Goal: Task Accomplishment & Management: Complete application form

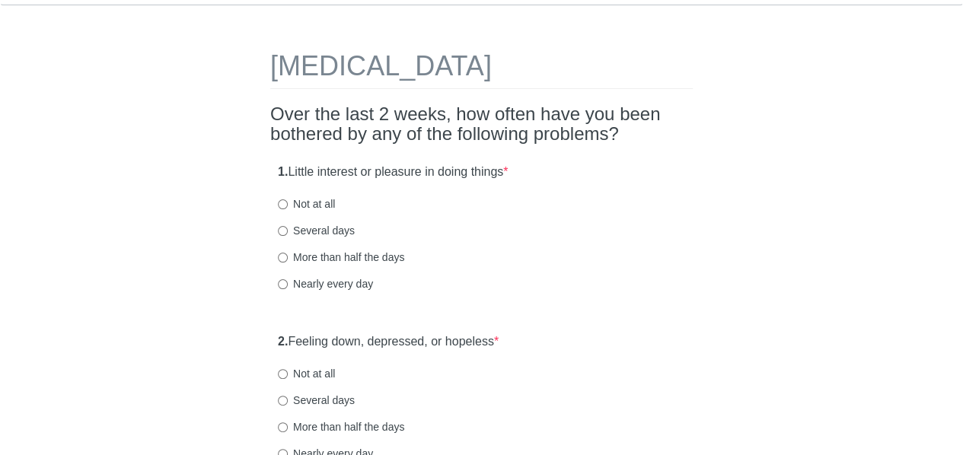
scroll to position [37, 0]
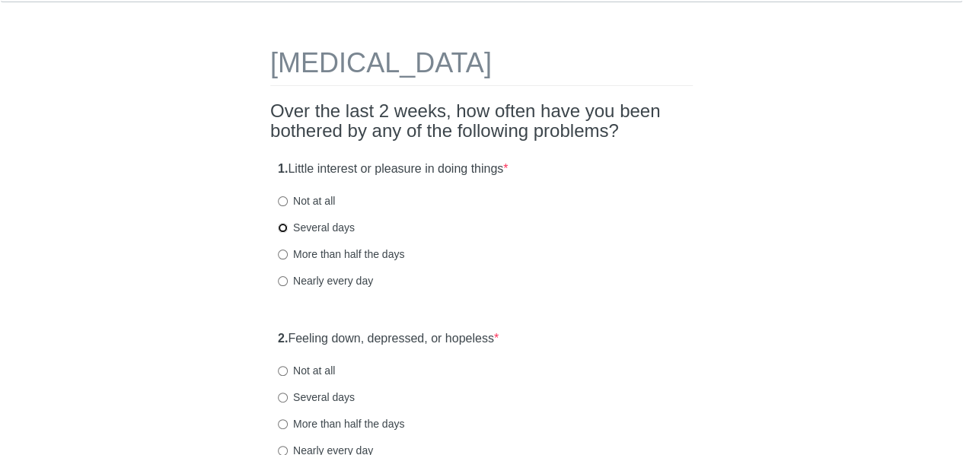
click at [286, 225] on input "Several days" at bounding box center [283, 228] width 10 height 10
radio input "true"
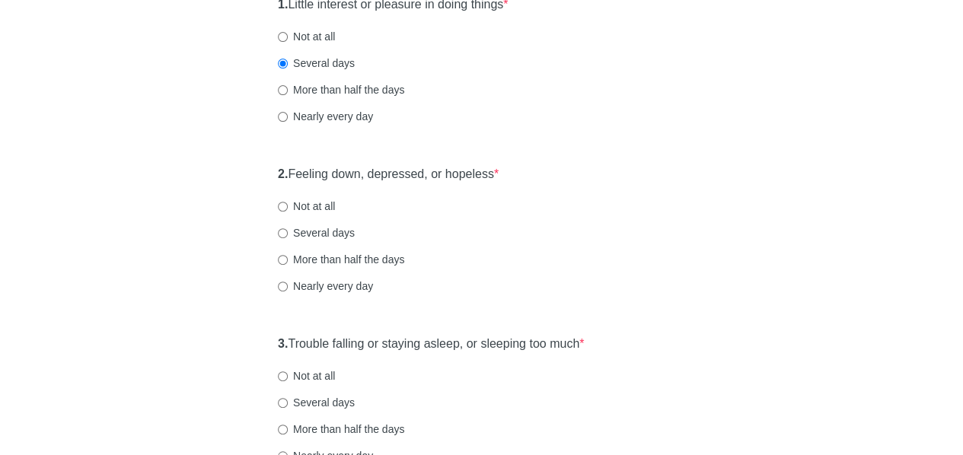
scroll to position [201, 0]
click at [283, 231] on input "Several days" at bounding box center [283, 233] width 10 height 10
radio input "true"
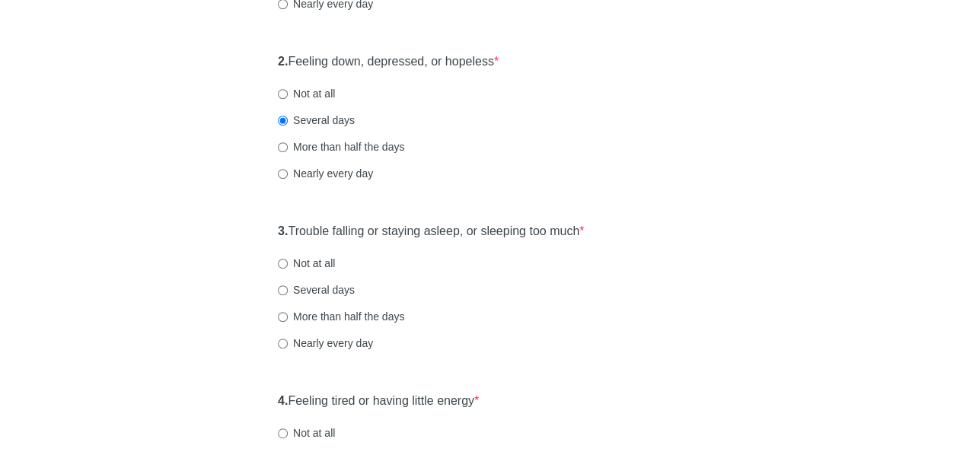
scroll to position [318, 0]
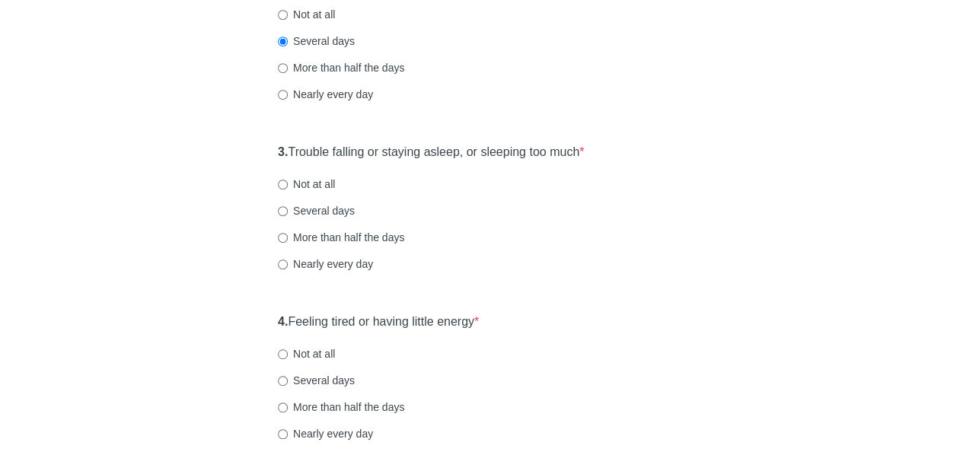
scroll to position [402, 0]
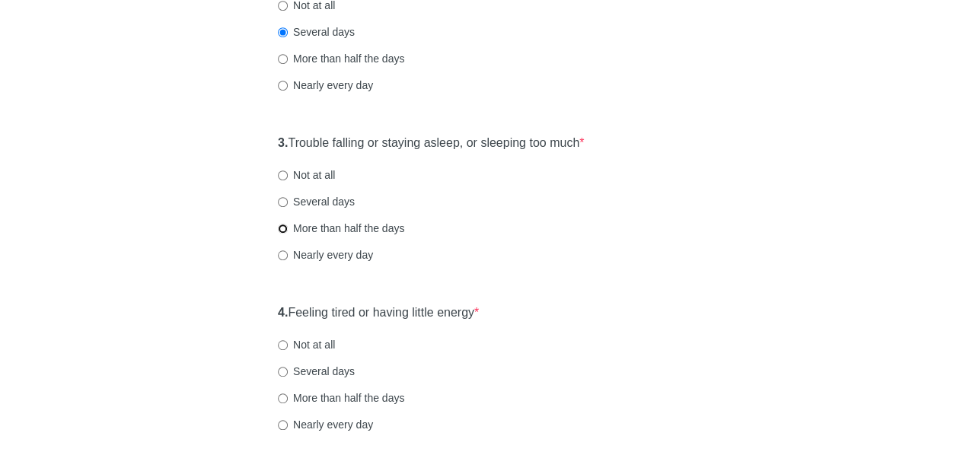
click at [284, 227] on input "More than half the days" at bounding box center [283, 229] width 10 height 10
radio input "true"
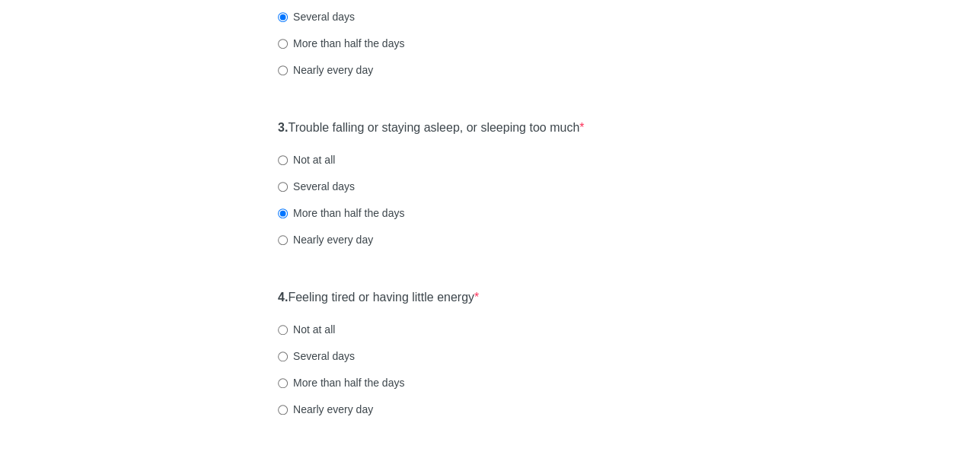
scroll to position [443, 0]
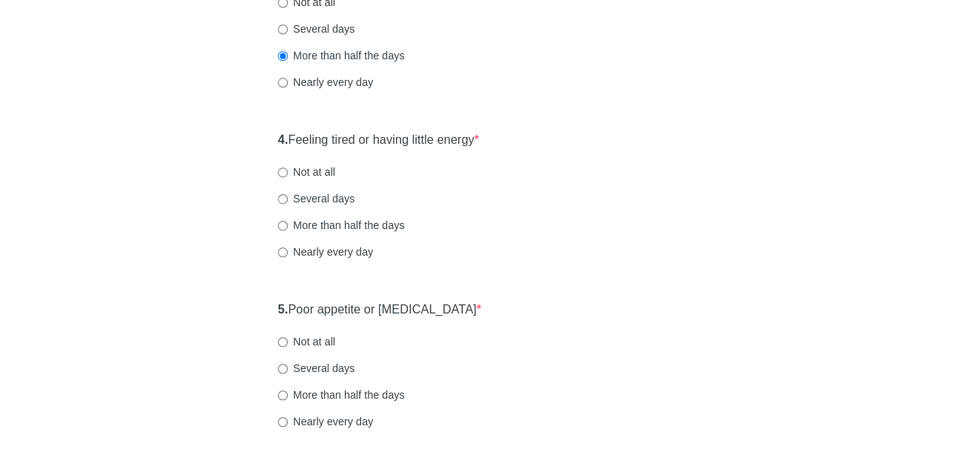
scroll to position [576, 0]
click at [282, 222] on input "More than half the days" at bounding box center [283, 225] width 10 height 10
radio input "true"
click at [152, 277] on div "Patient Health Questionnaire-9 Over the last 2 weeks, how often have you been b…" at bounding box center [482, 344] width 891 height 1732
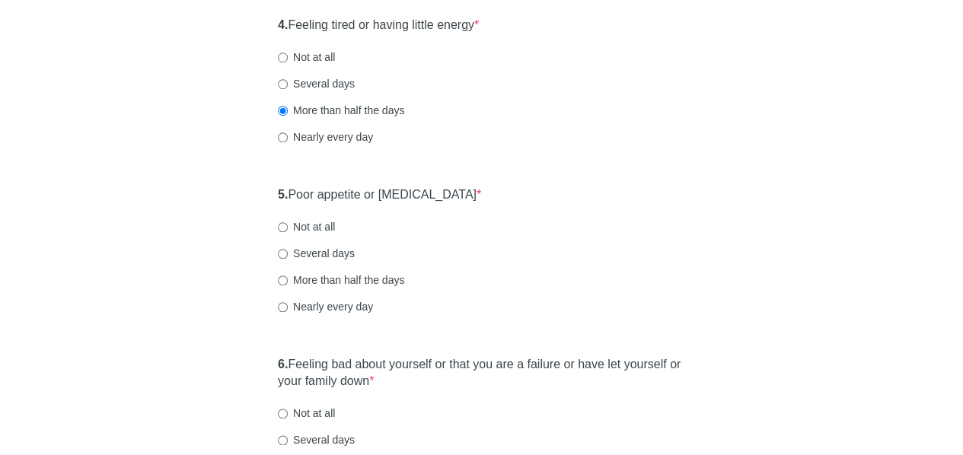
scroll to position [691, 0]
click at [180, 253] on div "Patient Health Questionnaire-9 Over the last 2 weeks, how often have you been b…" at bounding box center [482, 229] width 891 height 1732
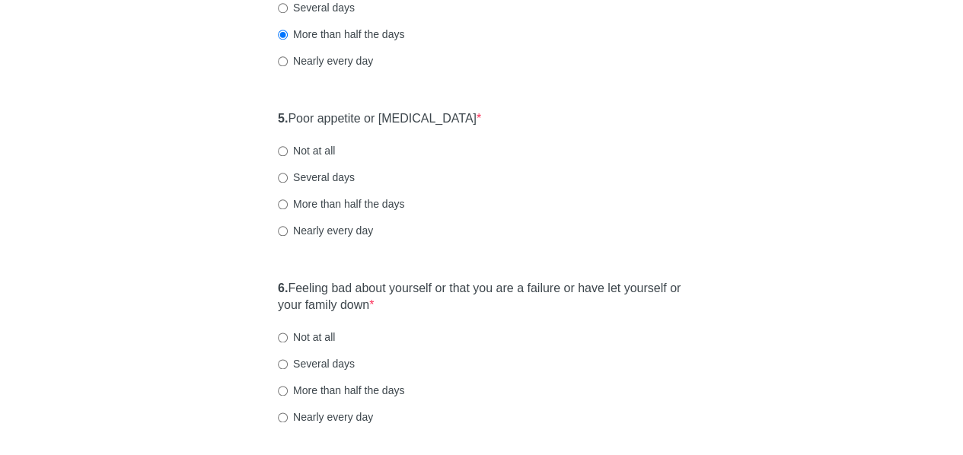
scroll to position [766, 0]
click at [280, 146] on input "Not at all" at bounding box center [283, 151] width 10 height 10
radio input "true"
click at [184, 282] on div "Patient Health Questionnaire-9 Over the last 2 weeks, how often have you been b…" at bounding box center [482, 154] width 891 height 1732
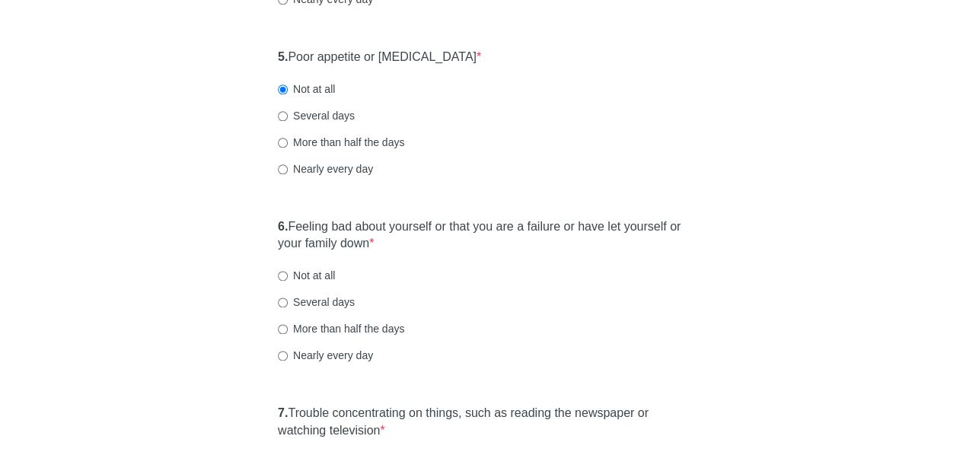
click at [177, 282] on div "Patient Health Questionnaire-9 Over the last 2 weeks, how often have you been b…" at bounding box center [482, 93] width 891 height 1732
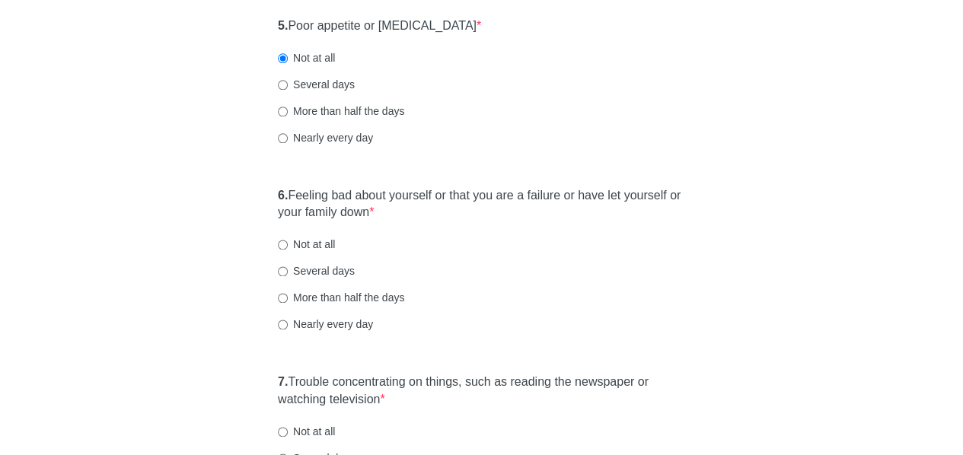
scroll to position [879, 0]
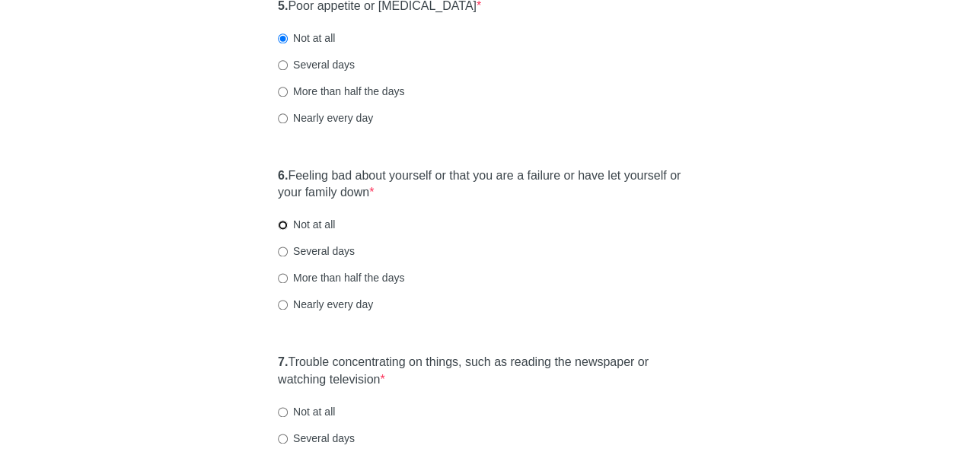
click at [279, 224] on input "Not at all" at bounding box center [283, 225] width 10 height 10
radio input "true"
click at [175, 326] on div "Patient Health Questionnaire-9 Over the last 2 weeks, how often have you been b…" at bounding box center [482, 41] width 891 height 1732
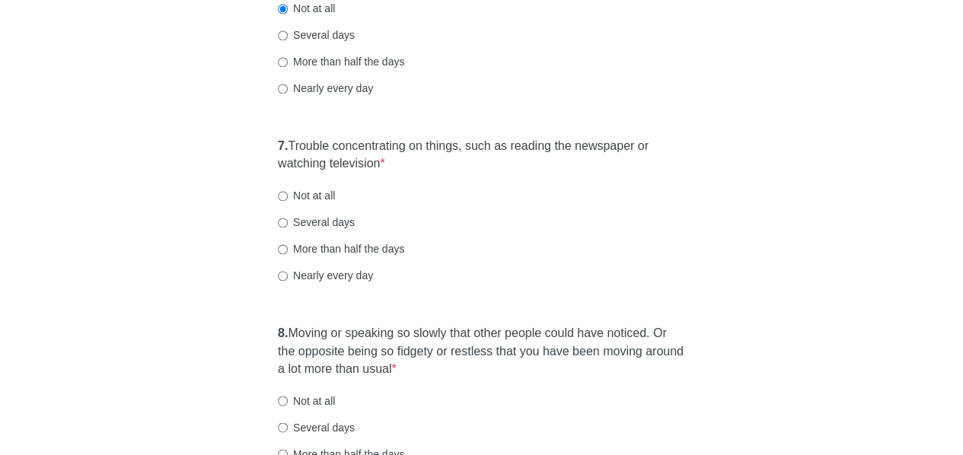
scroll to position [1126, 0]
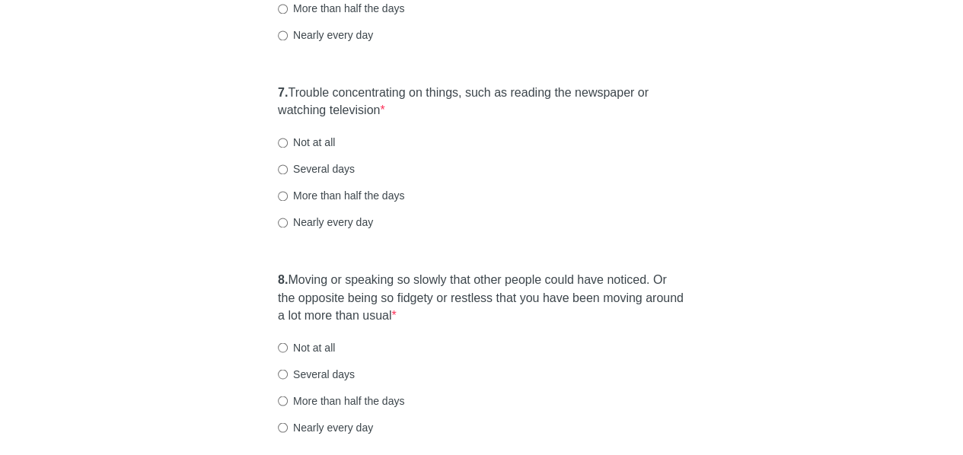
scroll to position [1149, 0]
click at [285, 166] on input "Several days" at bounding box center [283, 169] width 10 height 10
radio input "true"
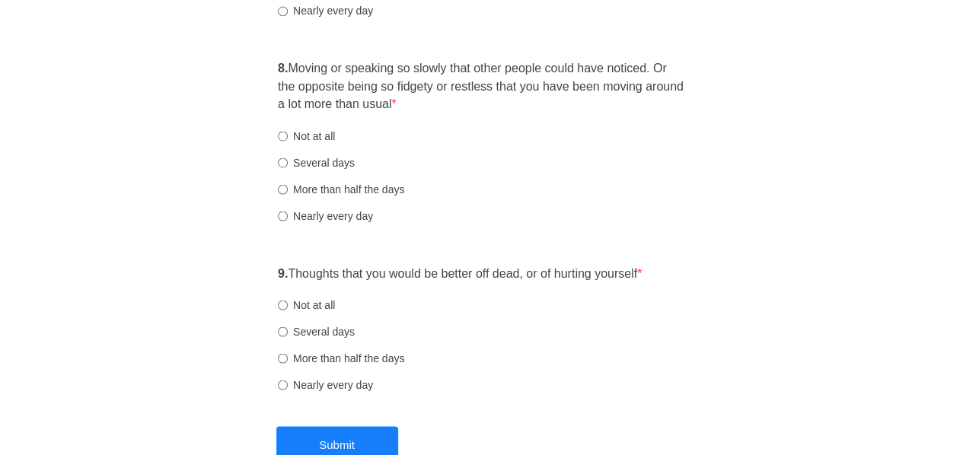
scroll to position [1370, 0]
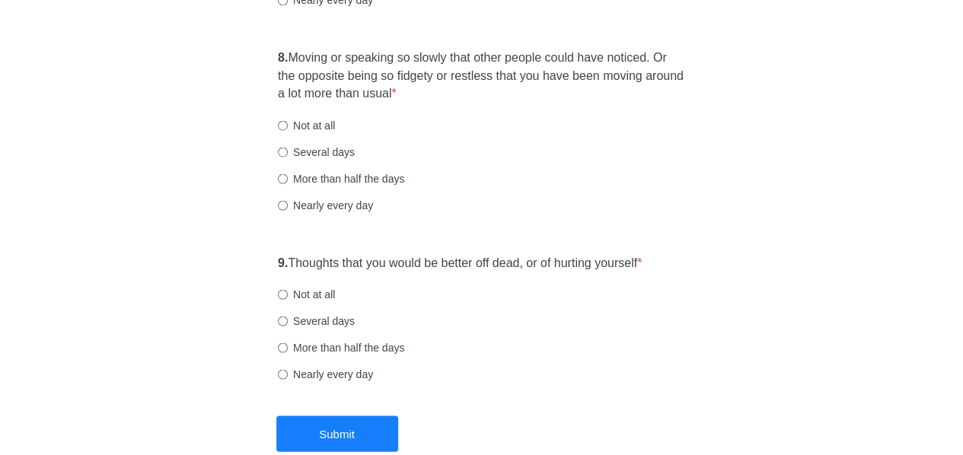
click at [611, 197] on div "Nearly every day" at bounding box center [481, 204] width 407 height 15
click at [282, 178] on input "More than half the days" at bounding box center [283, 179] width 10 height 10
radio input "true"
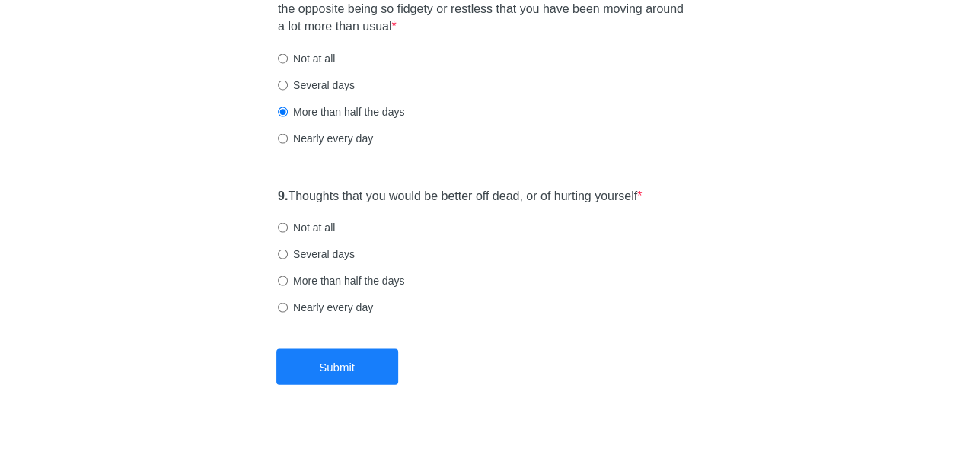
scroll to position [1450, 0]
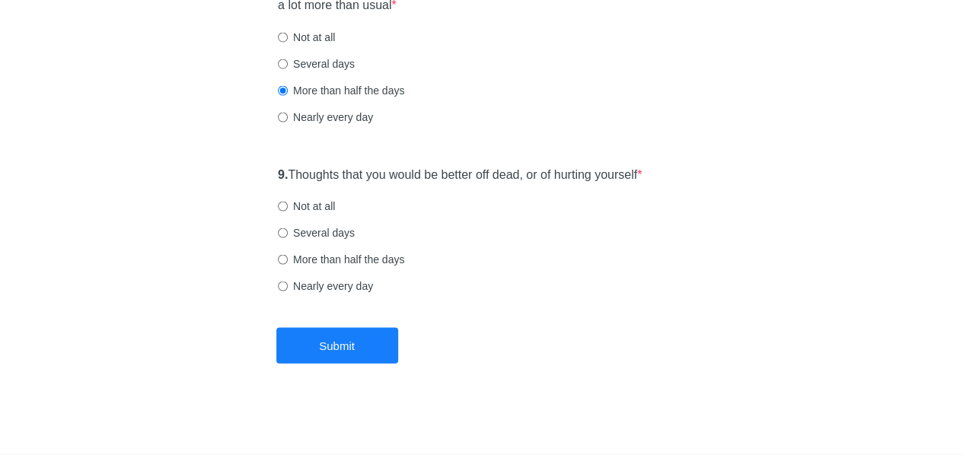
click at [314, 194] on div "9. Thoughts that you would be better off dead, or of hurting yourself * Not at …" at bounding box center [481, 238] width 423 height 158
click at [314, 202] on label "Not at all" at bounding box center [306, 206] width 57 height 15
click at [288, 202] on input "Not at all" at bounding box center [283, 207] width 10 height 10
radio input "true"
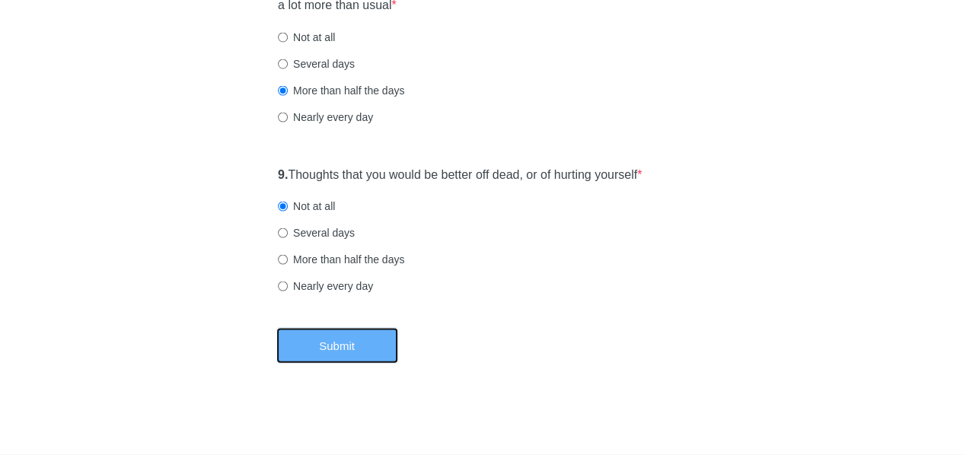
click at [349, 351] on button "Submit" at bounding box center [337, 346] width 122 height 36
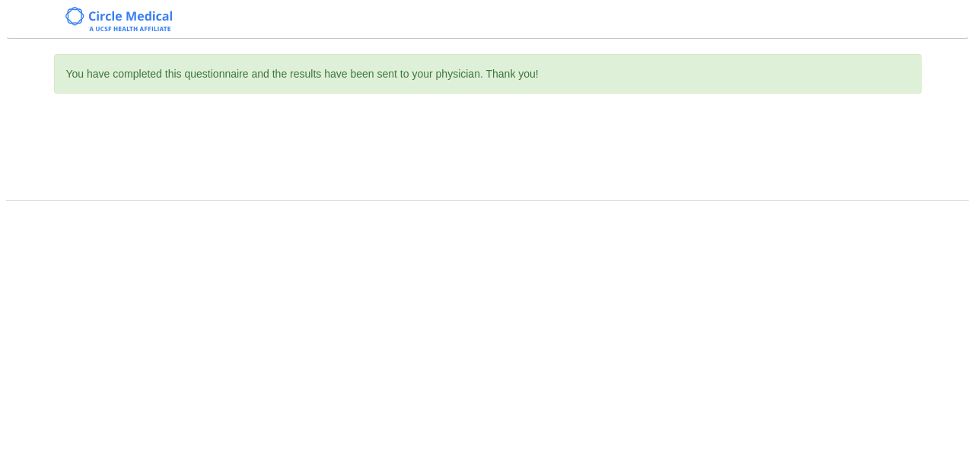
scroll to position [0, 0]
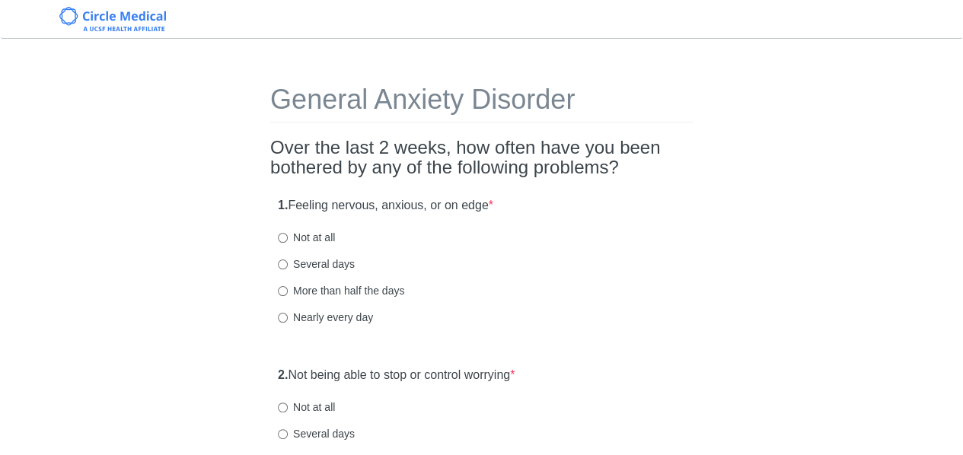
click at [320, 268] on label "Several days" at bounding box center [316, 264] width 77 height 15
click at [288, 268] on input "Several days" at bounding box center [283, 265] width 10 height 10
radio input "true"
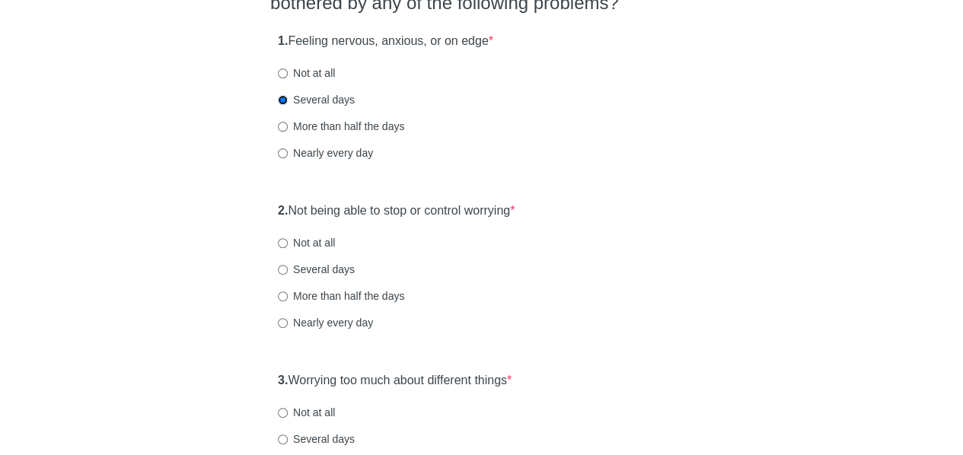
scroll to position [168, 0]
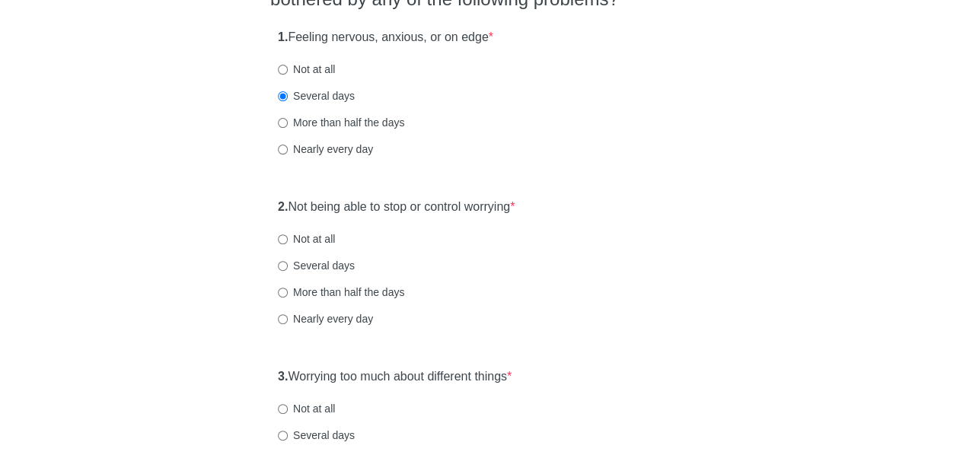
click at [308, 267] on label "Several days" at bounding box center [316, 265] width 77 height 15
click at [288, 267] on input "Several days" at bounding box center [283, 266] width 10 height 10
radio input "true"
click at [510, 270] on div "Several days" at bounding box center [481, 265] width 407 height 15
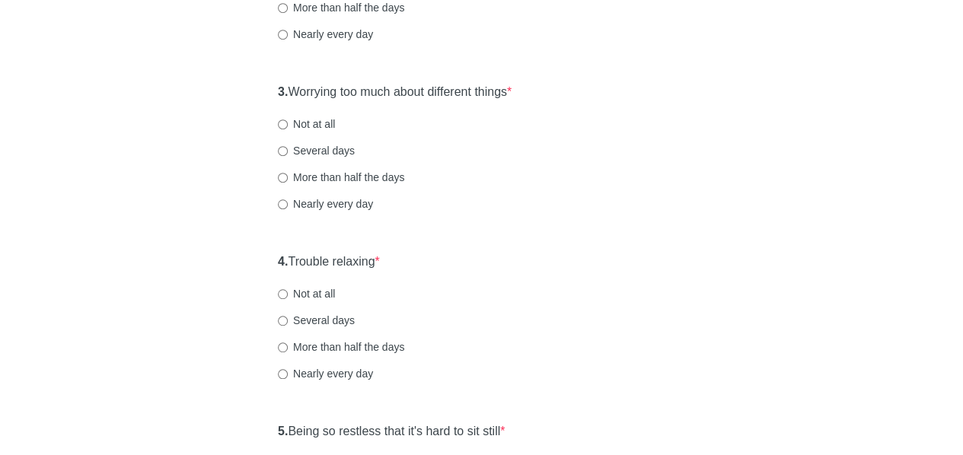
scroll to position [460, 0]
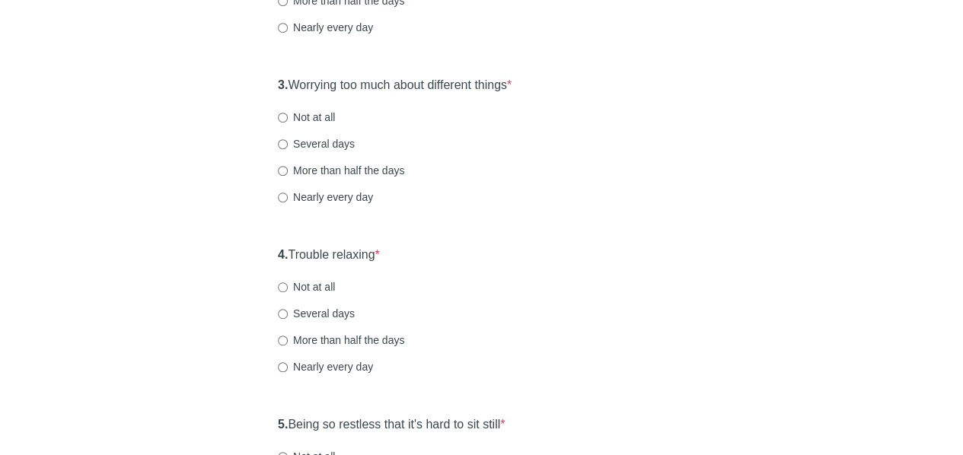
click at [317, 140] on label "Several days" at bounding box center [316, 143] width 77 height 15
click at [288, 140] on input "Several days" at bounding box center [283, 144] width 10 height 10
radio input "true"
click at [489, 163] on div "More than half the days" at bounding box center [481, 170] width 407 height 15
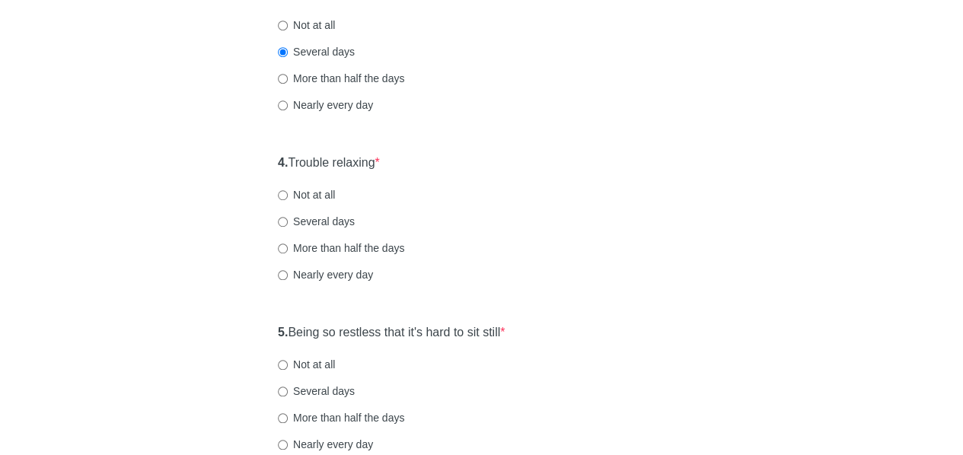
scroll to position [554, 0]
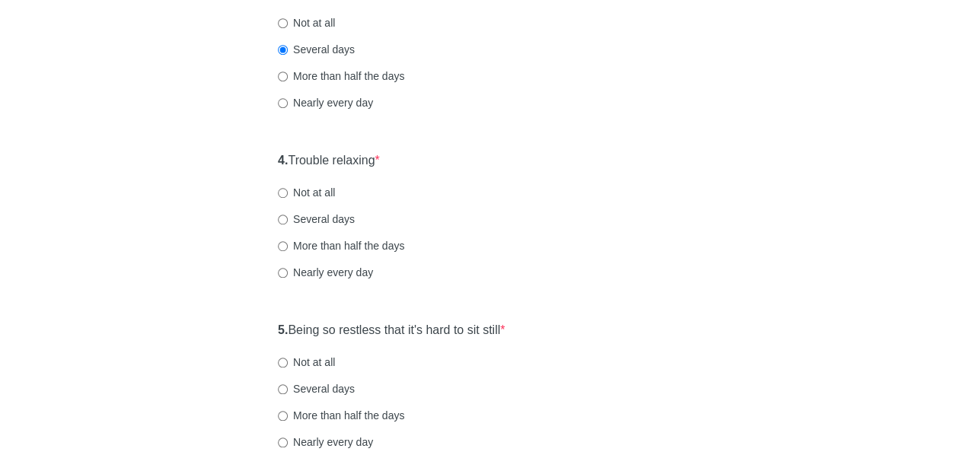
click at [332, 218] on label "Several days" at bounding box center [316, 219] width 77 height 15
click at [288, 218] on input "Several days" at bounding box center [283, 220] width 10 height 10
radio input "true"
click at [656, 238] on div "More than half the days" at bounding box center [481, 245] width 407 height 15
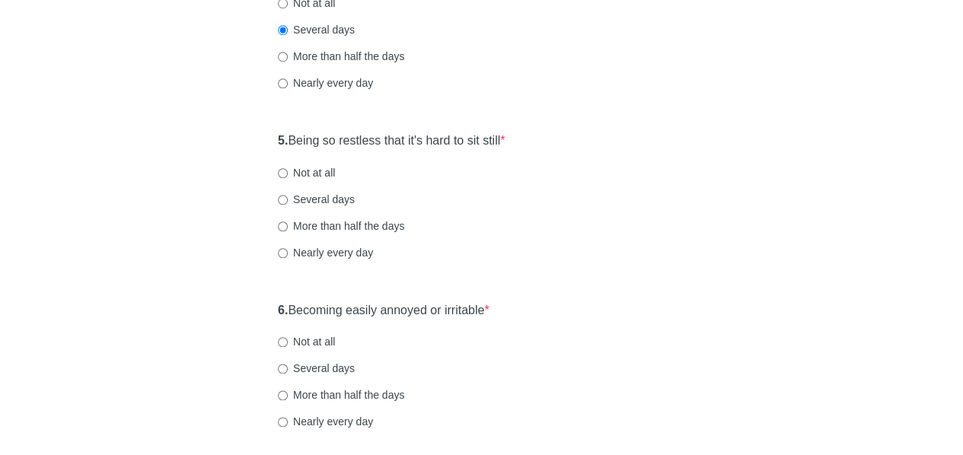
scroll to position [754, 0]
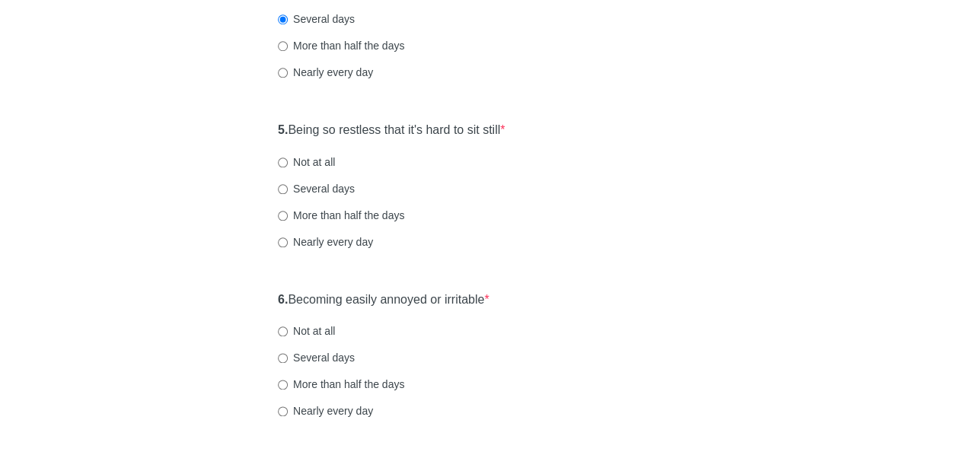
click at [332, 190] on label "Several days" at bounding box center [316, 188] width 77 height 15
click at [288, 190] on input "Several days" at bounding box center [283, 189] width 10 height 10
radio input "true"
click at [573, 225] on div "5. Being so restless that it's hard to sit still * Not at all Several days More…" at bounding box center [481, 193] width 423 height 158
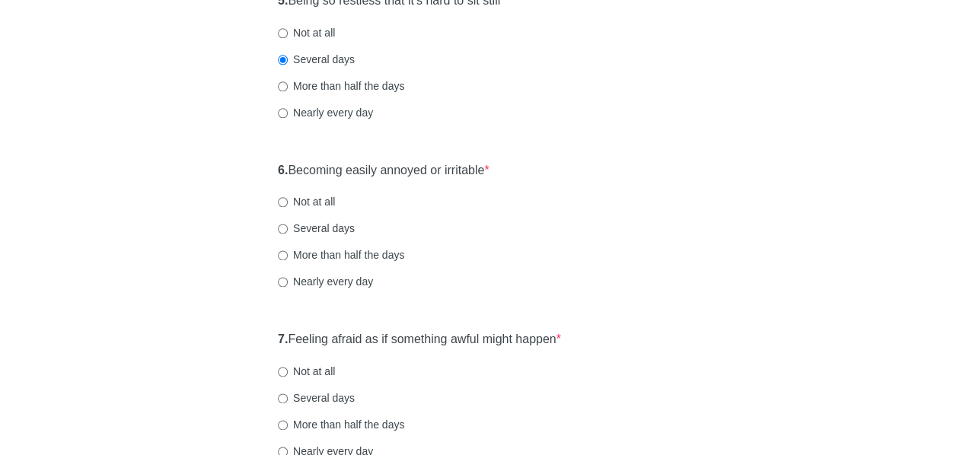
scroll to position [892, 0]
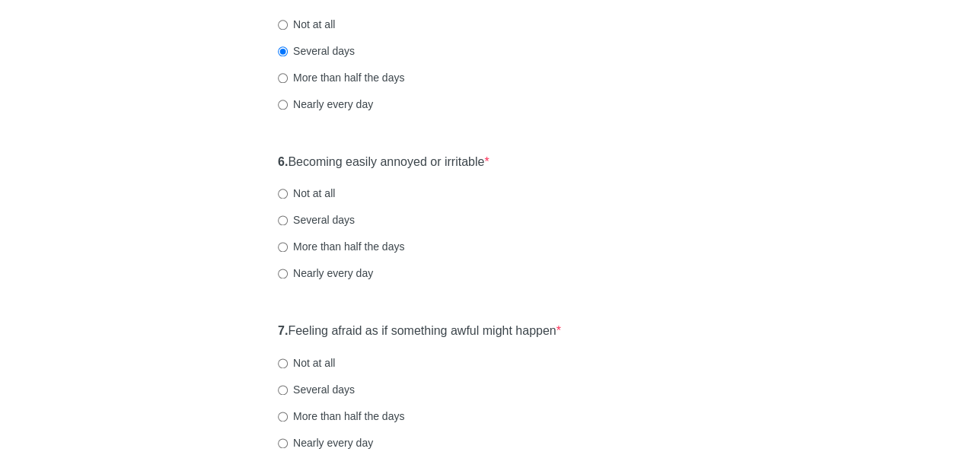
click at [359, 243] on label "More than half the days" at bounding box center [341, 246] width 126 height 15
click at [288, 243] on input "More than half the days" at bounding box center [283, 247] width 10 height 10
radio input "true"
click at [579, 261] on div "6. Becoming easily annoyed or irritable * Not at all Several days More than hal…" at bounding box center [481, 225] width 423 height 158
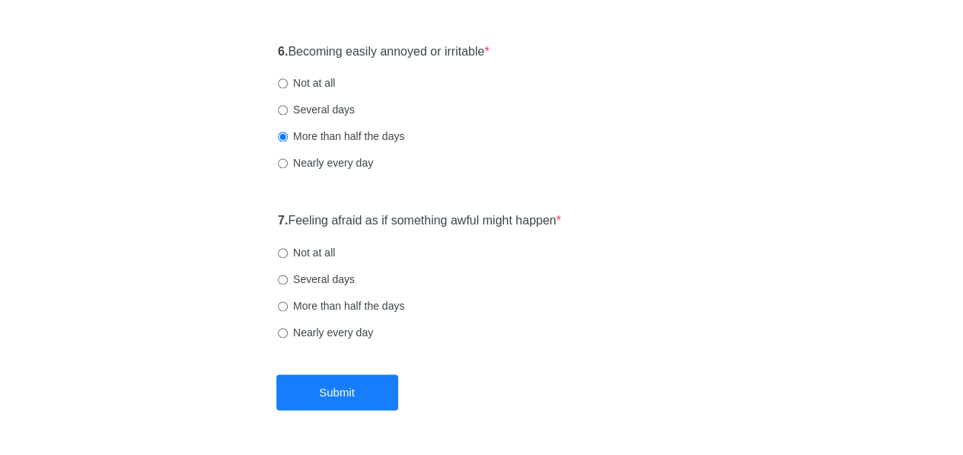
scroll to position [1049, 0]
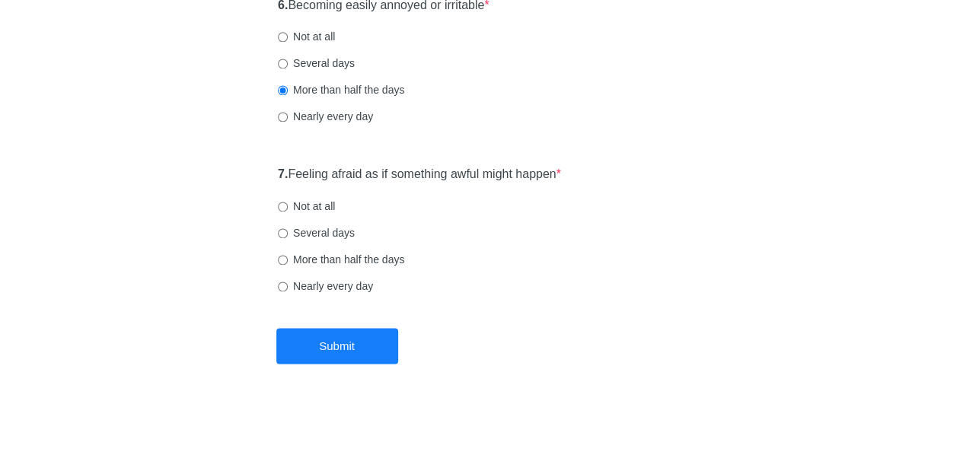
click at [298, 208] on label "Not at all" at bounding box center [306, 206] width 57 height 15
click at [288, 208] on input "Not at all" at bounding box center [283, 207] width 10 height 10
radio input "true"
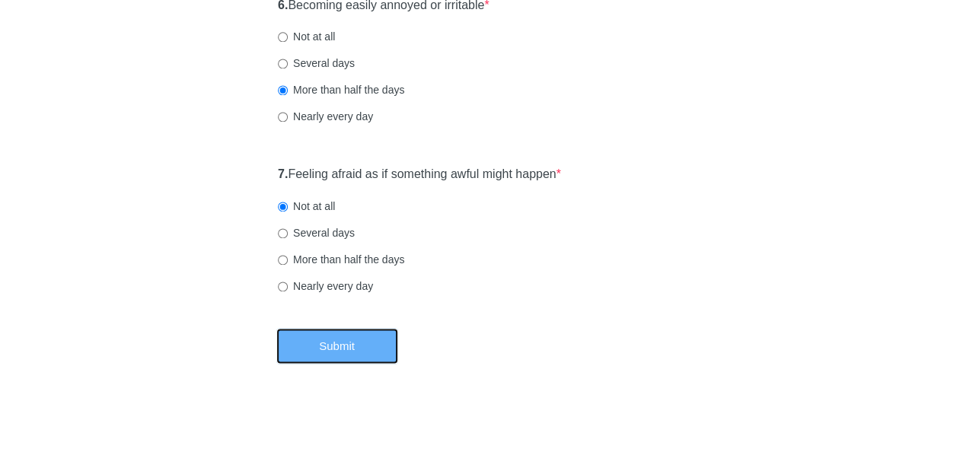
click at [331, 346] on button "Submit" at bounding box center [337, 346] width 122 height 36
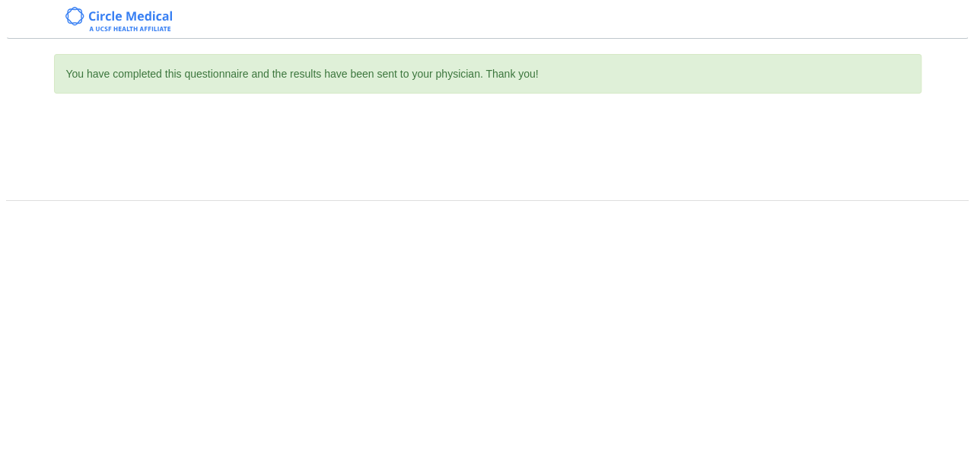
scroll to position [0, 0]
